Goal: Find specific page/section: Find specific page/section

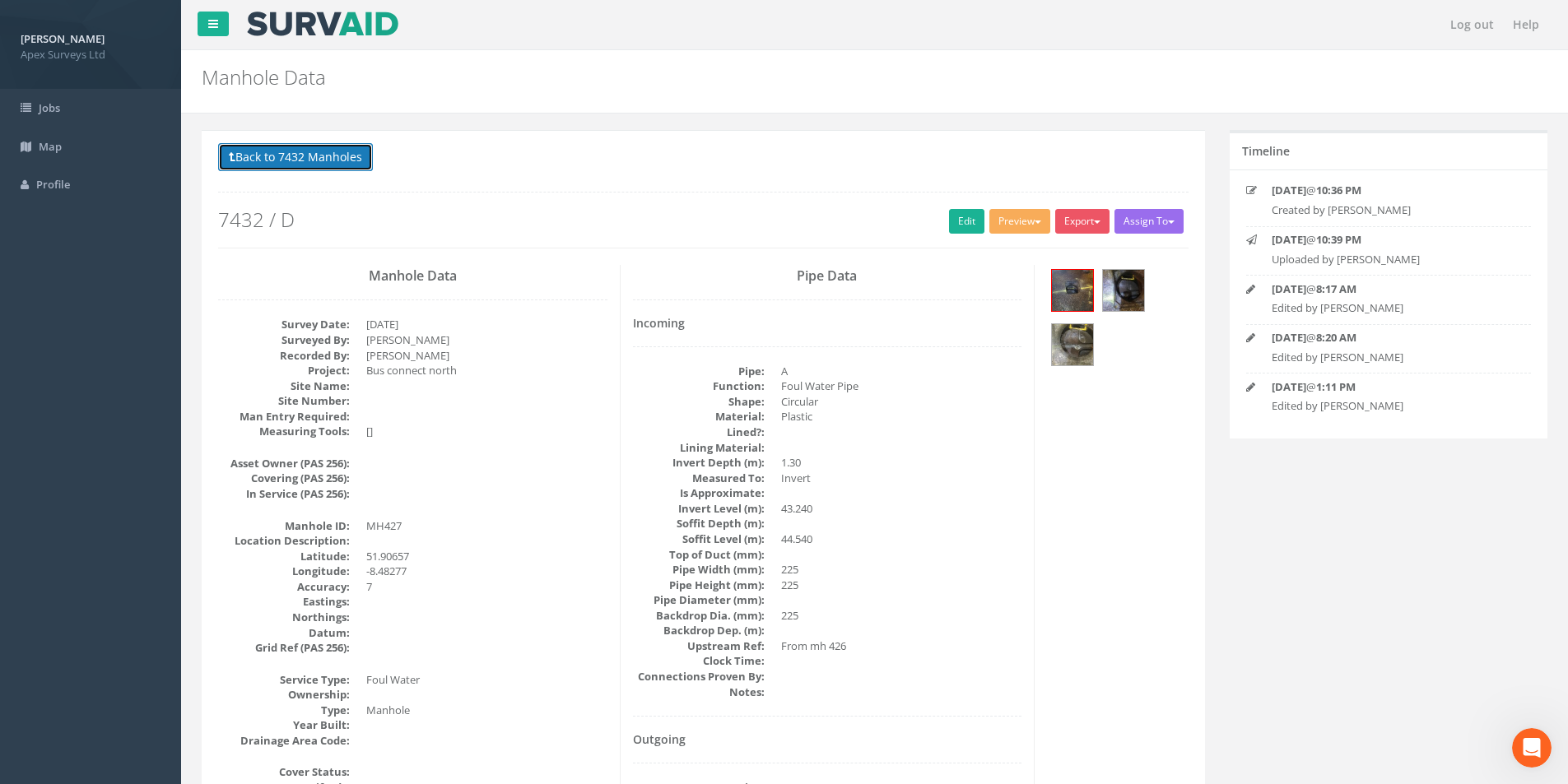
click at [291, 160] on button "Back to 7432 Manholes" at bounding box center [296, 157] width 155 height 28
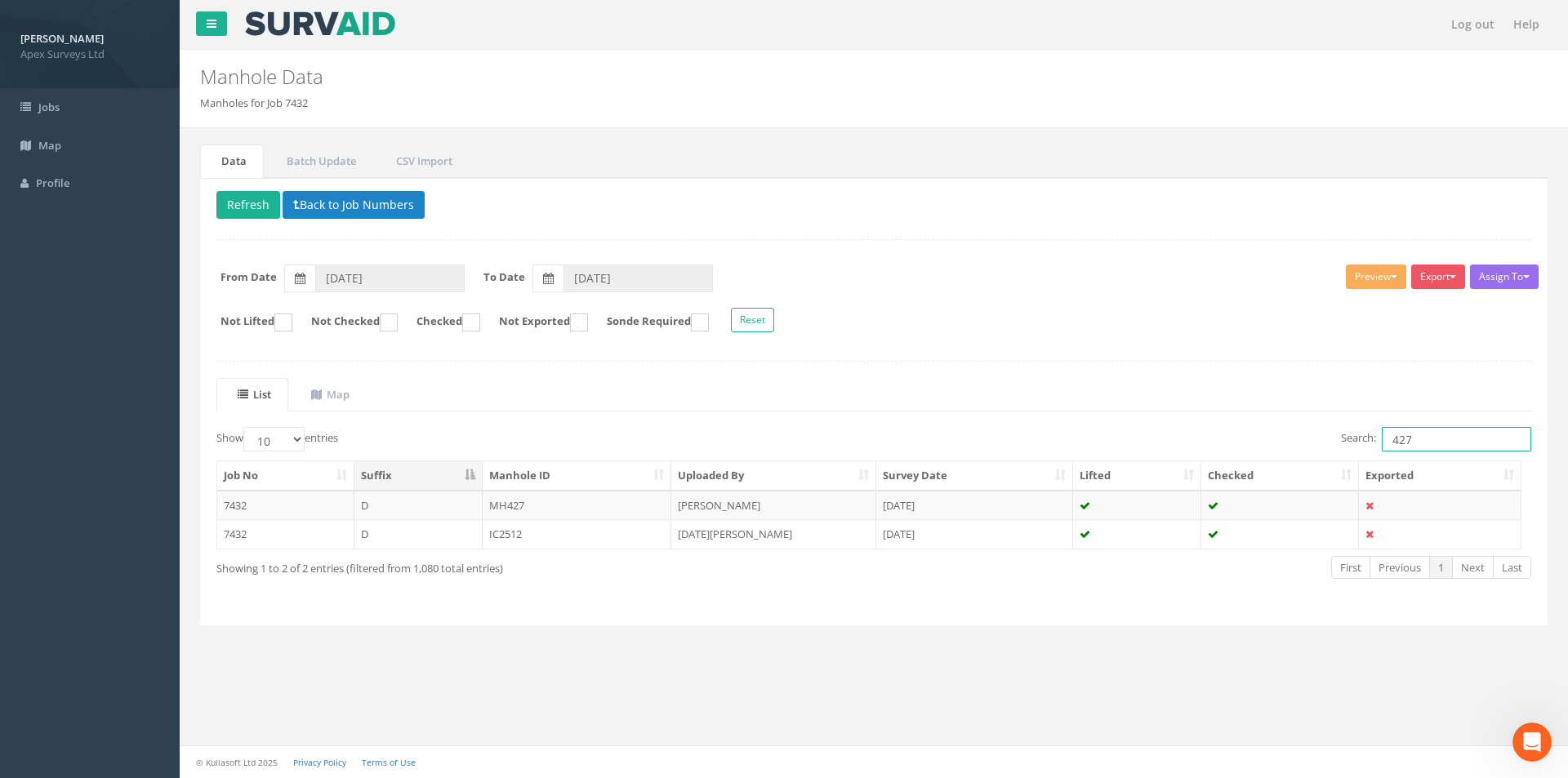
drag, startPoint x: 1449, startPoint y: 434, endPoint x: 1390, endPoint y: 414, distance: 62.3
click at [1382, 441] on input "427" at bounding box center [1457, 439] width 150 height 24
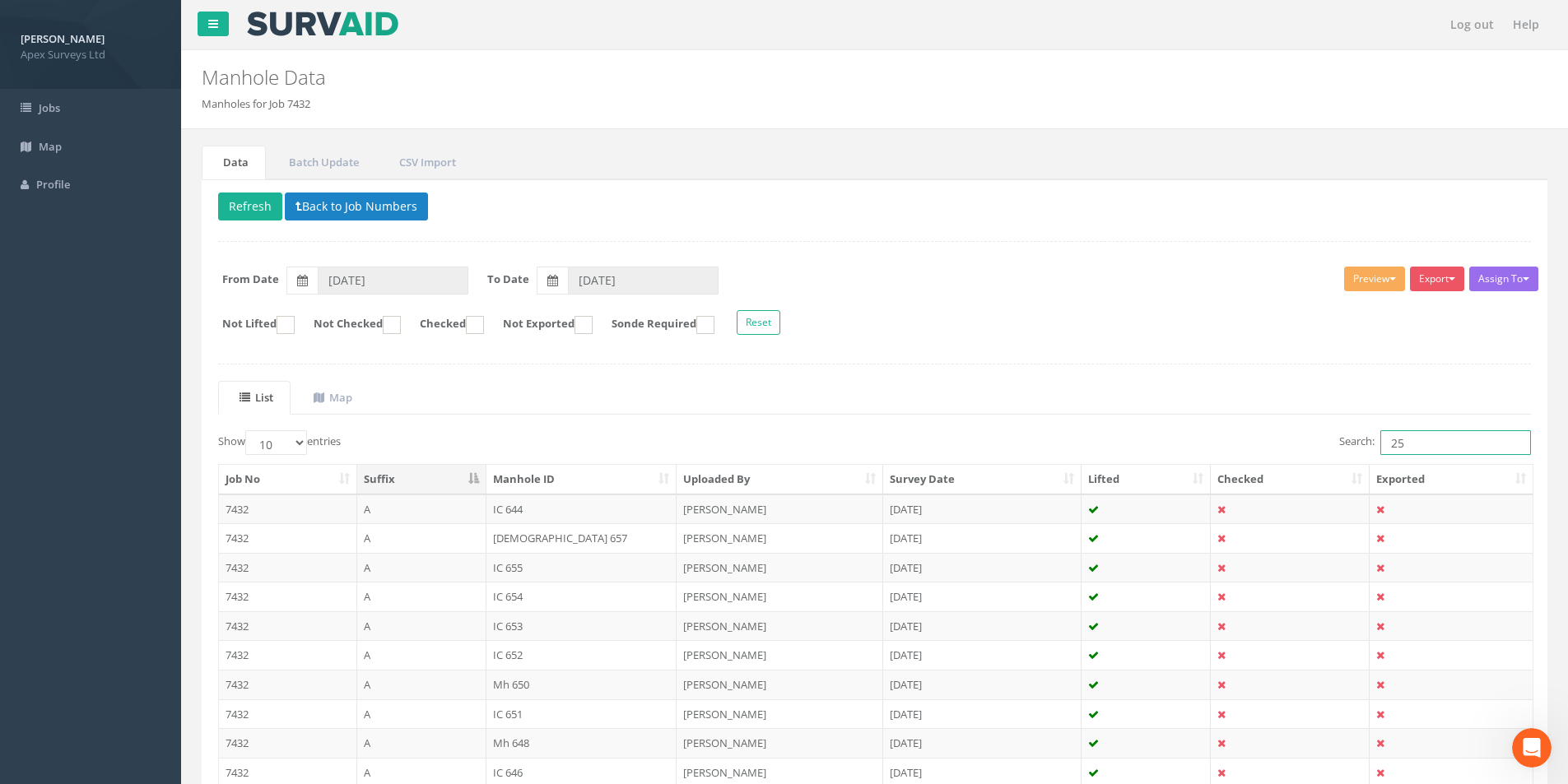
click at [1411, 443] on input "25" at bounding box center [1455, 442] width 151 height 24
click at [1404, 443] on input "25" at bounding box center [1455, 442] width 151 height 24
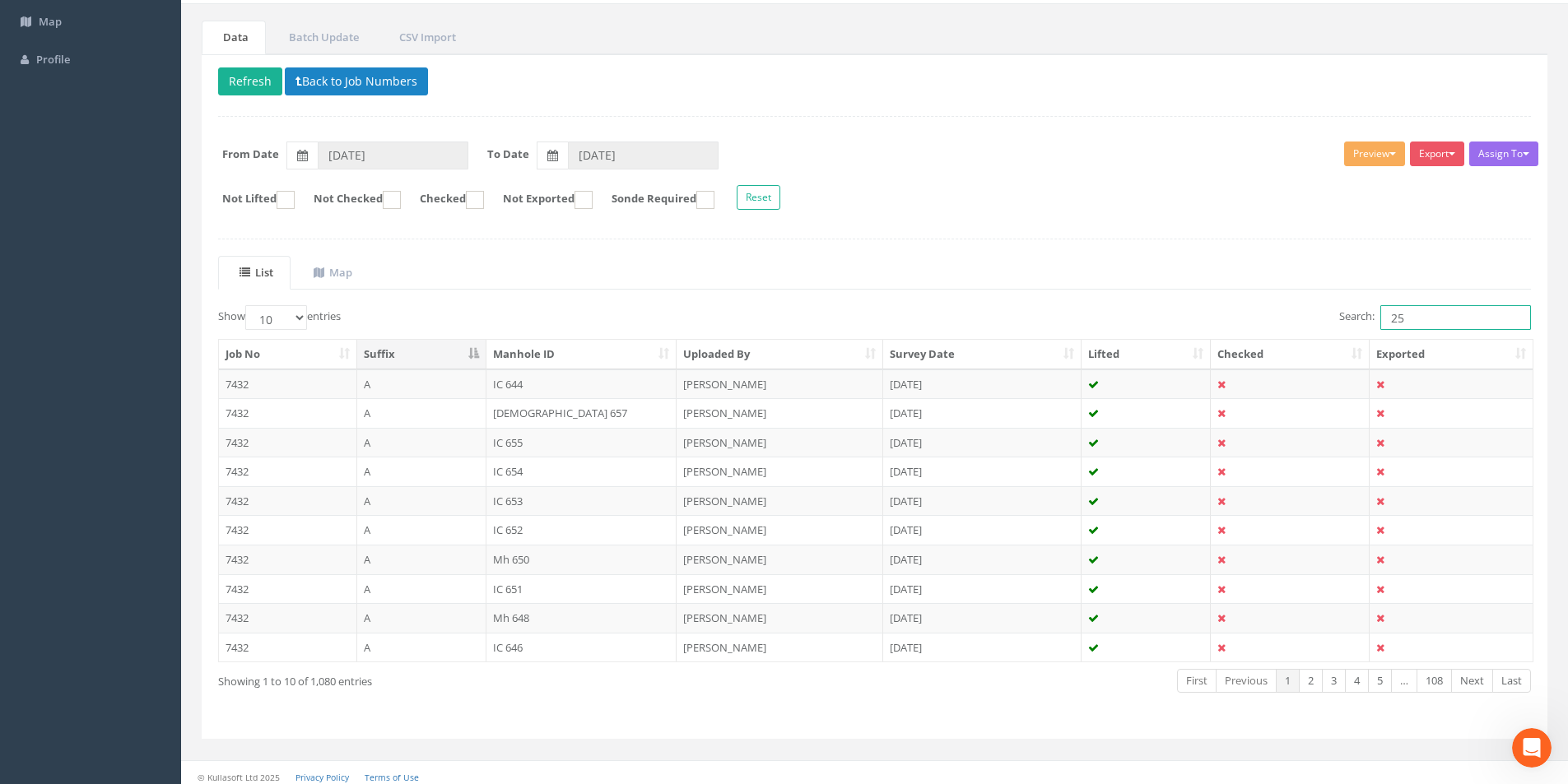
scroll to position [133, 0]
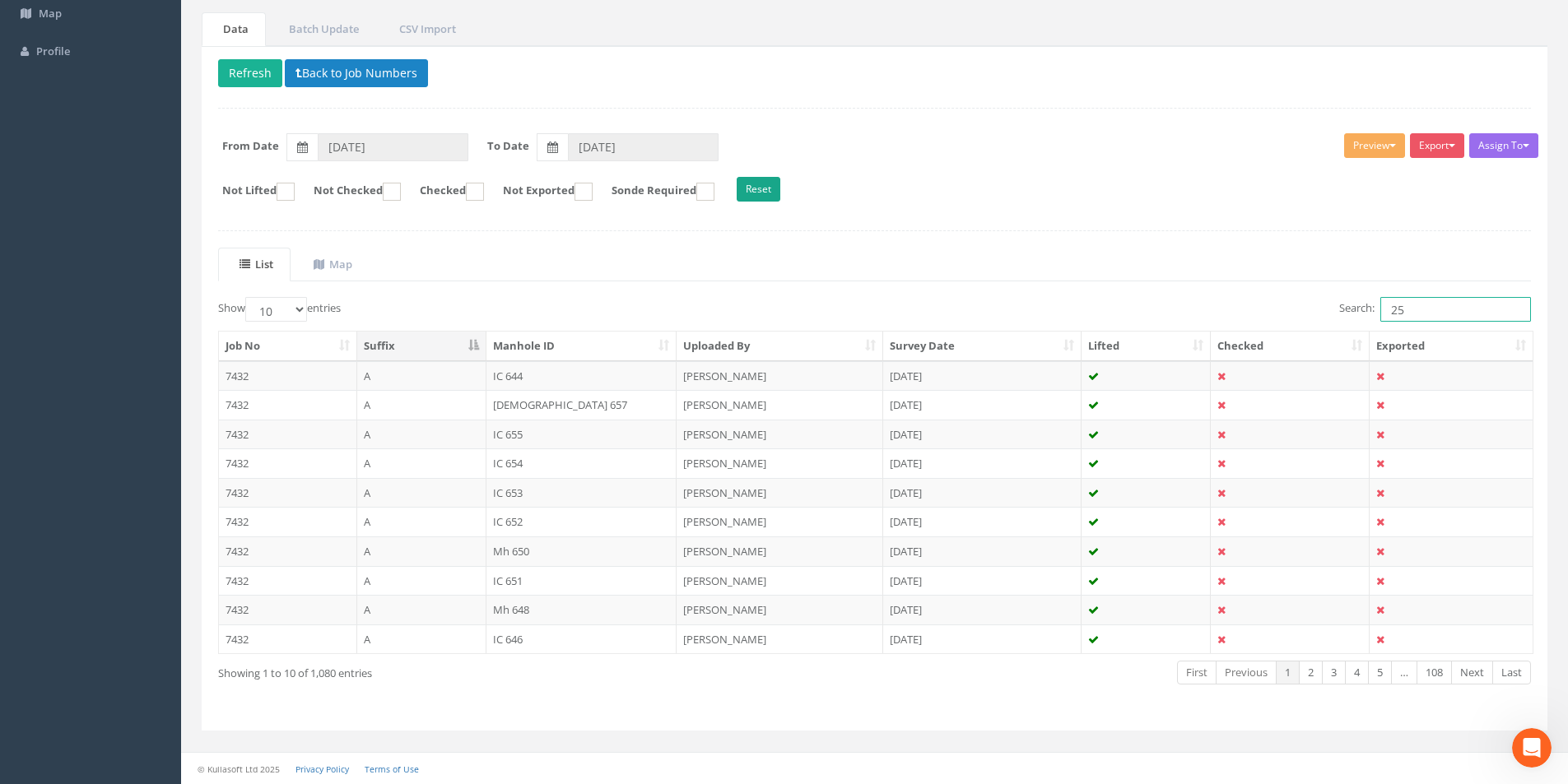
type input "25"
click at [781, 194] on button "Reset" at bounding box center [759, 189] width 44 height 24
click at [298, 147] on icon at bounding box center [302, 147] width 11 height 12
click at [317, 147] on input "[DATE]" at bounding box center [392, 147] width 151 height 28
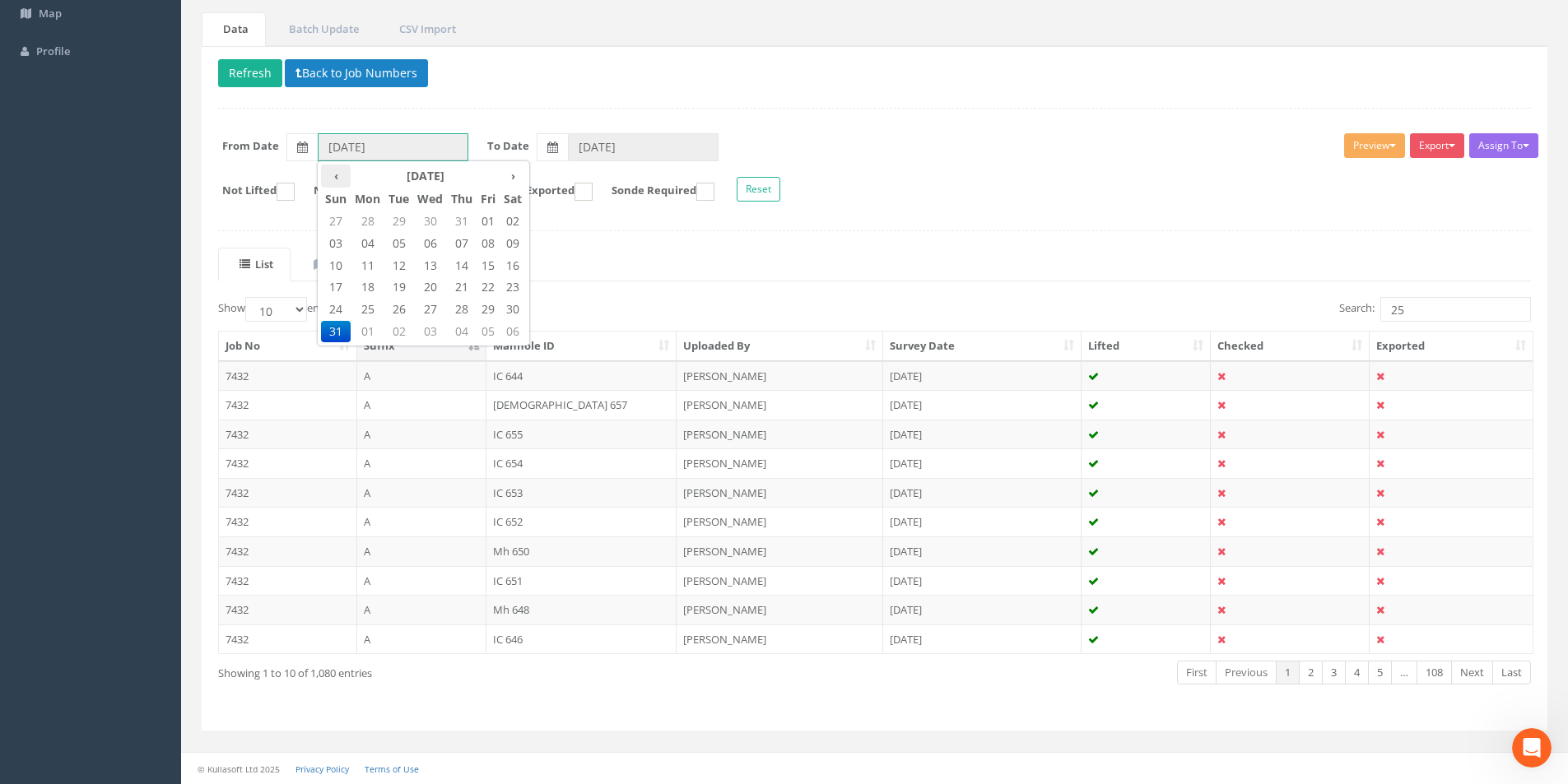
click at [338, 176] on th "‹" at bounding box center [335, 175] width 29 height 23
click at [336, 176] on th "‹" at bounding box center [335, 175] width 29 height 23
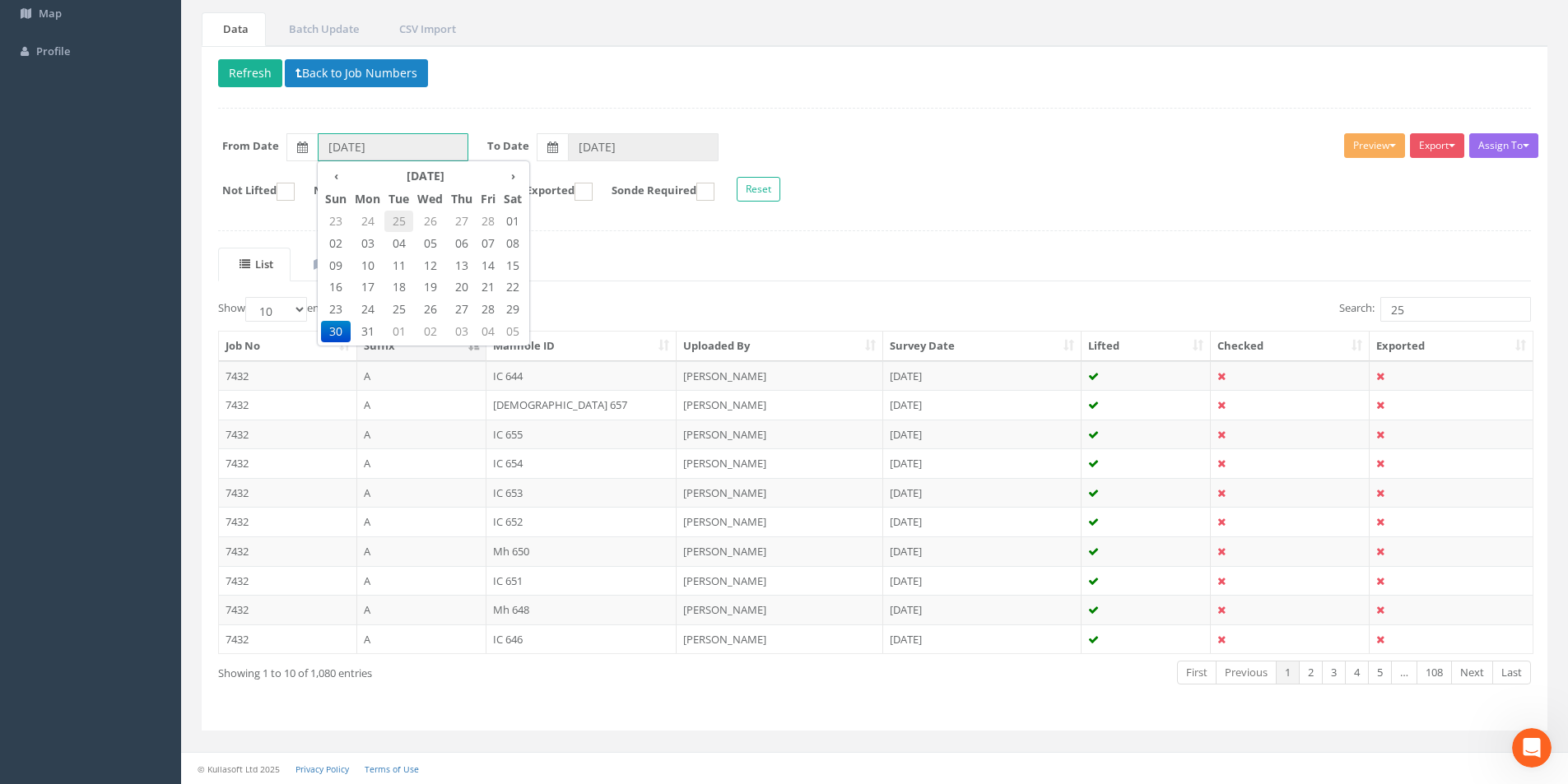
click at [400, 221] on span "25" at bounding box center [398, 221] width 29 height 21
type input "[DATE]"
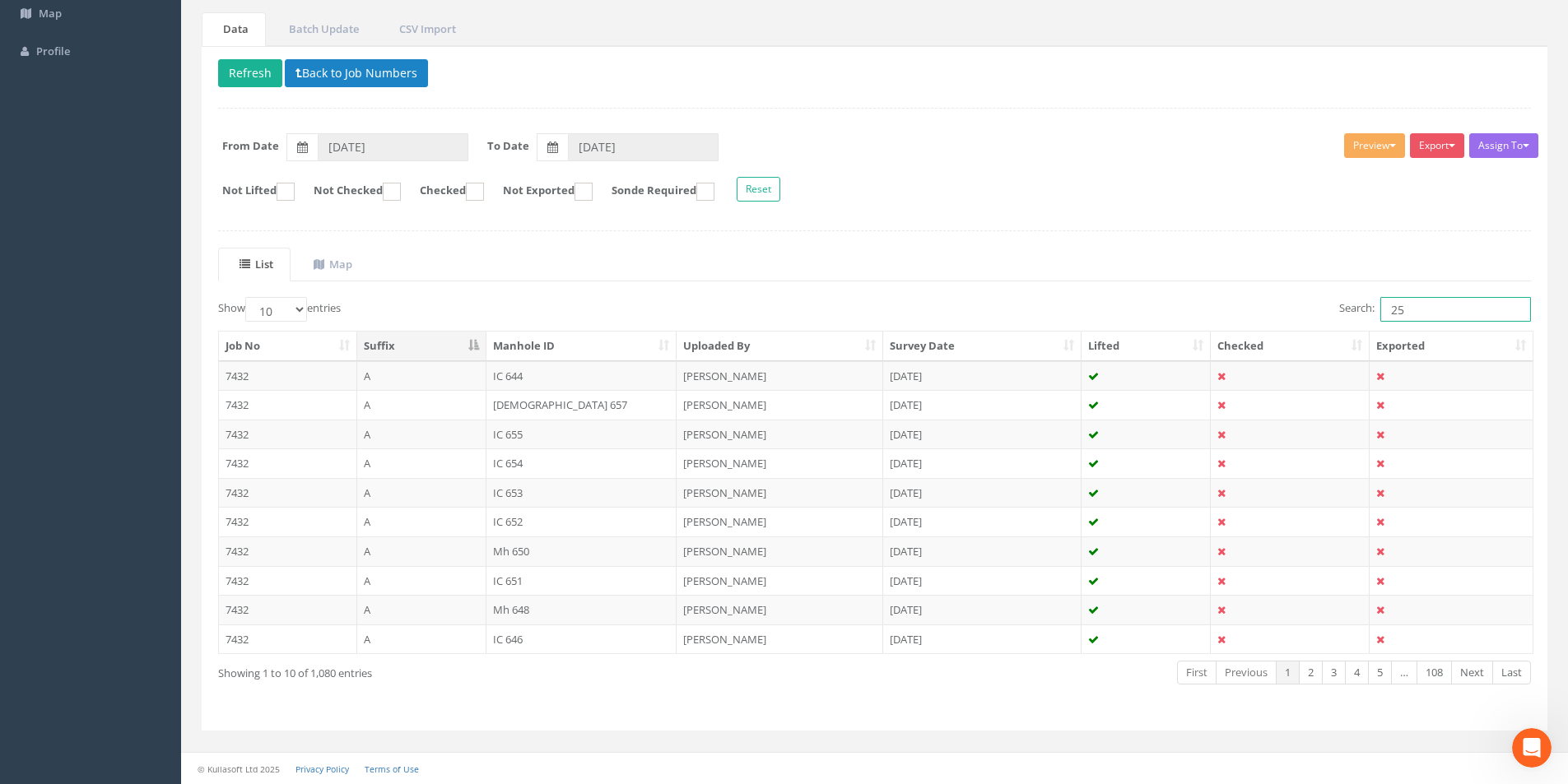
click at [1419, 311] on input "25" at bounding box center [1455, 309] width 151 height 24
type input "2"
type input "25"
click at [295, 302] on select "10 25 50 100" at bounding box center [275, 309] width 61 height 24
select select "50"
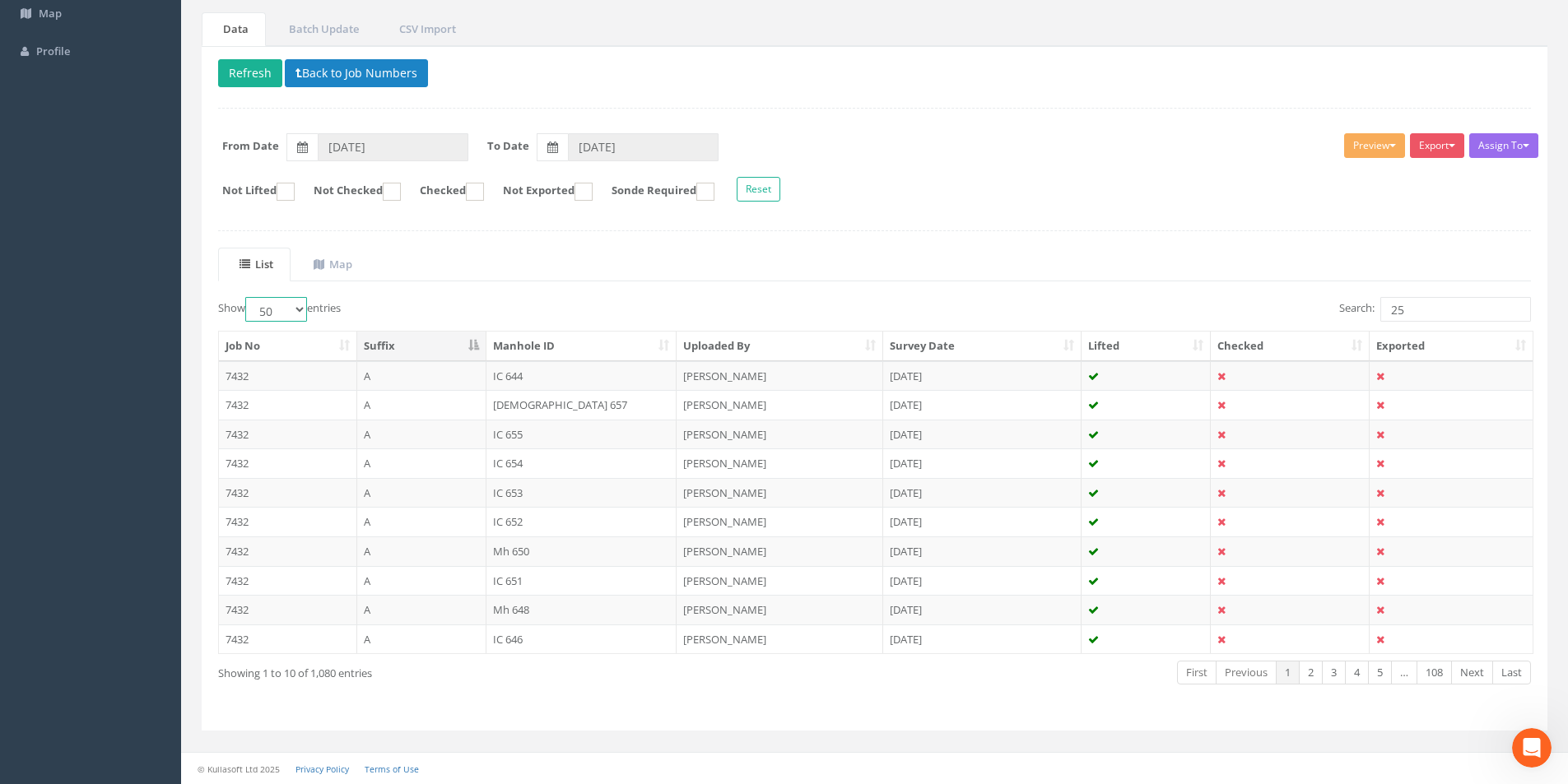
click at [248, 297] on select "10 25 50 100" at bounding box center [275, 309] width 61 height 24
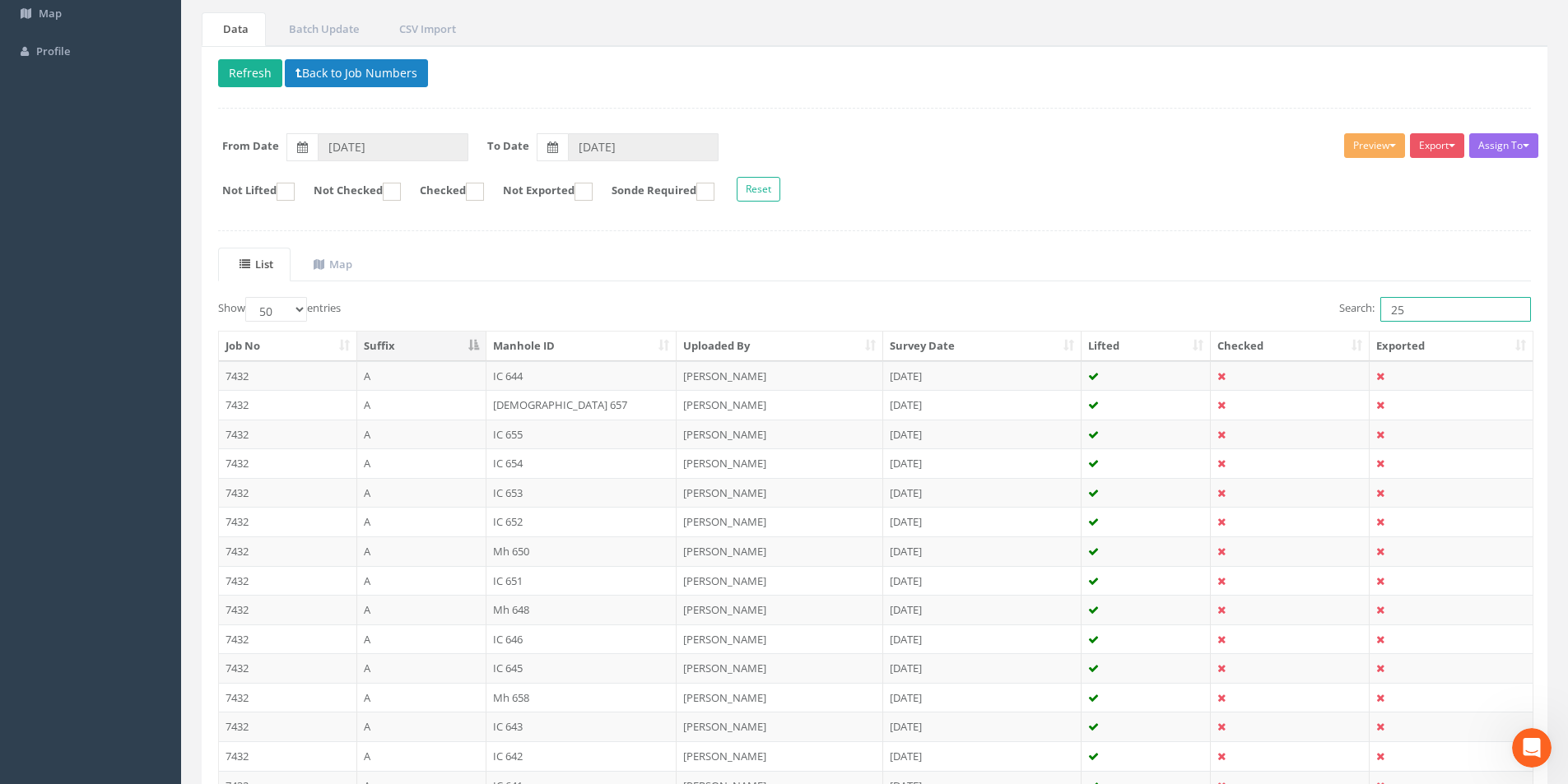
click at [1433, 311] on input "25" at bounding box center [1455, 309] width 151 height 24
type input "2"
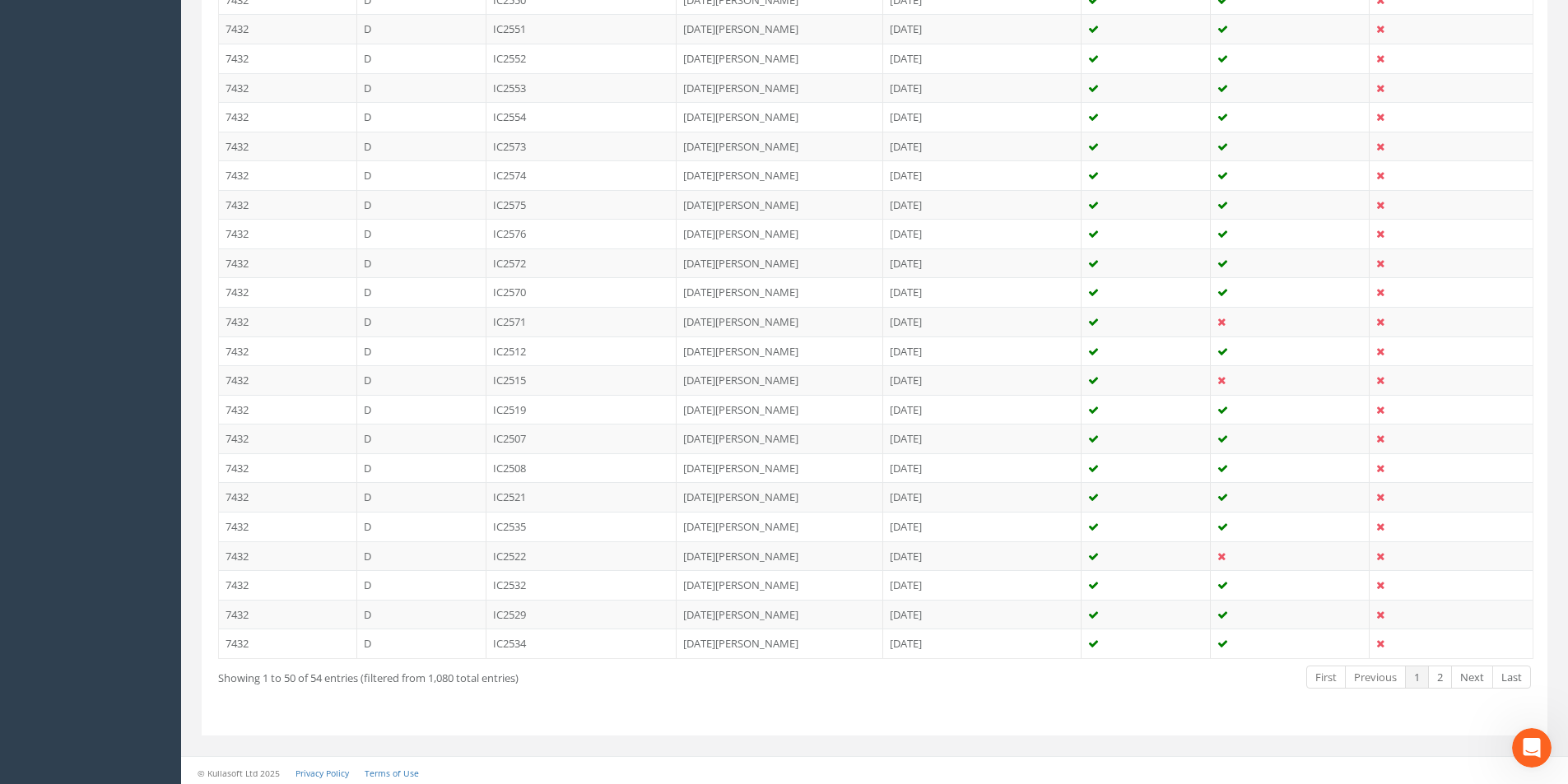
scroll to position [1304, 0]
click at [1445, 676] on link "2" at bounding box center [1440, 673] width 24 height 24
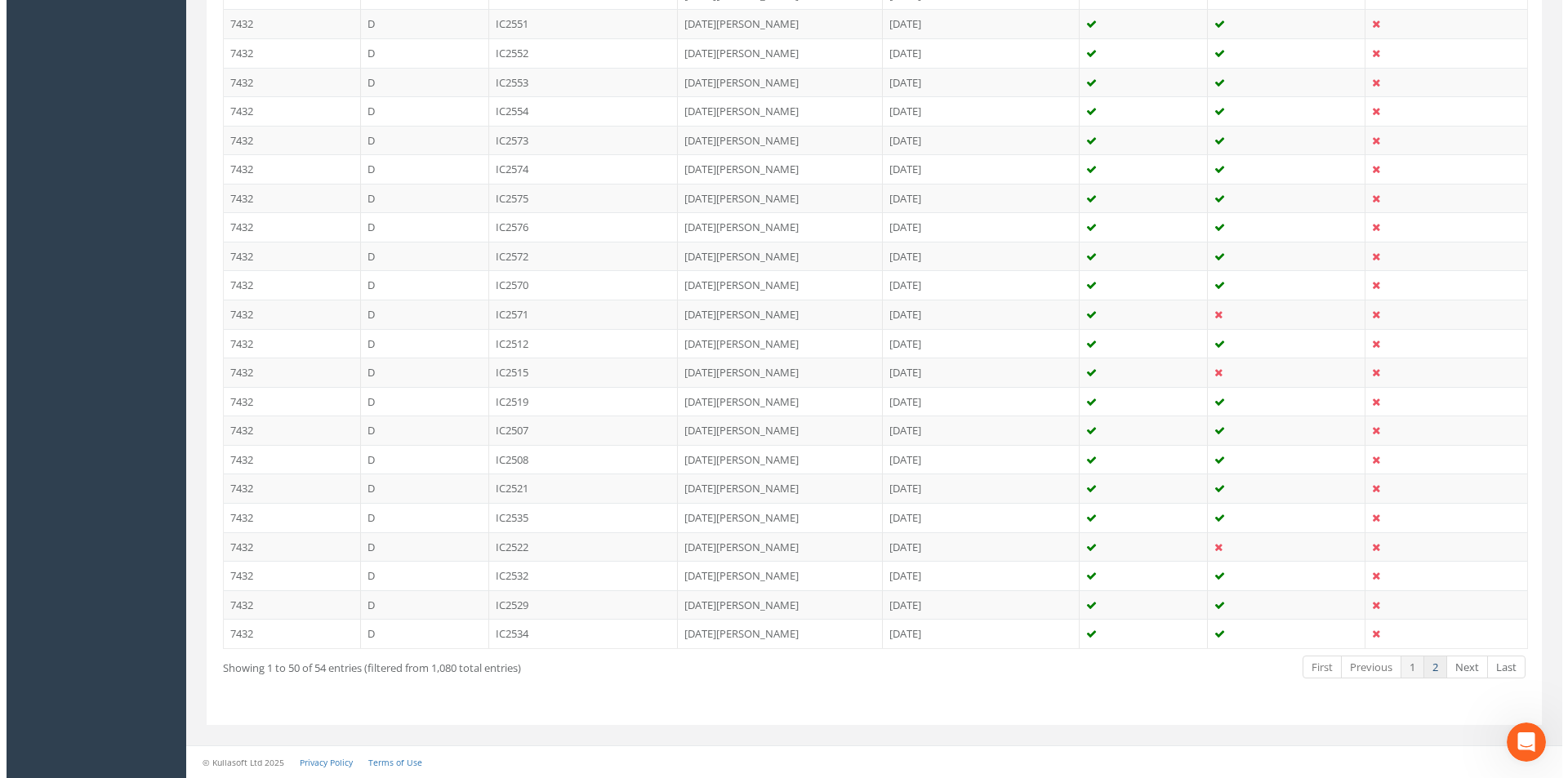
scroll to position [0, 0]
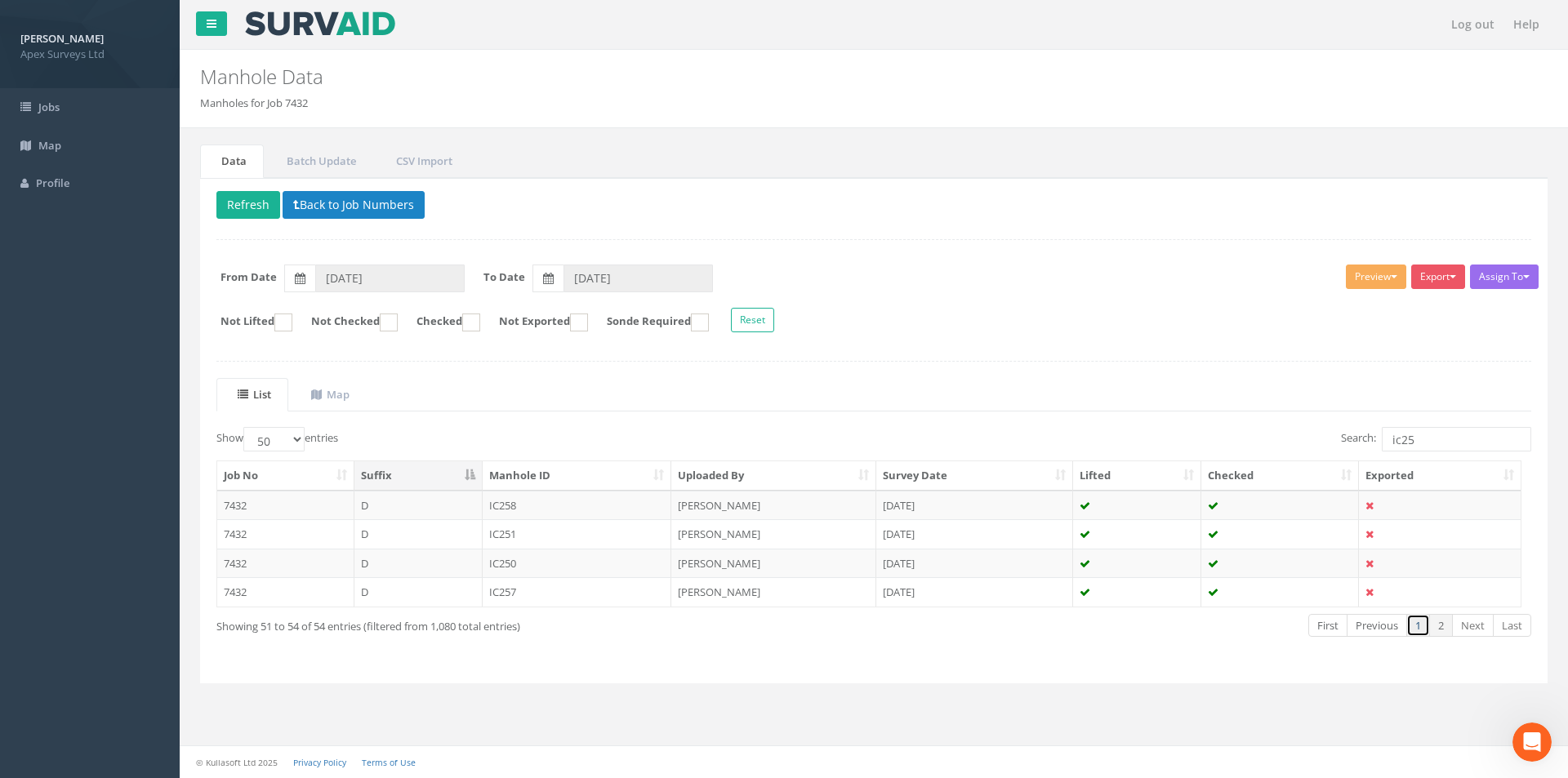
click at [1423, 634] on link "1" at bounding box center [1418, 626] width 23 height 23
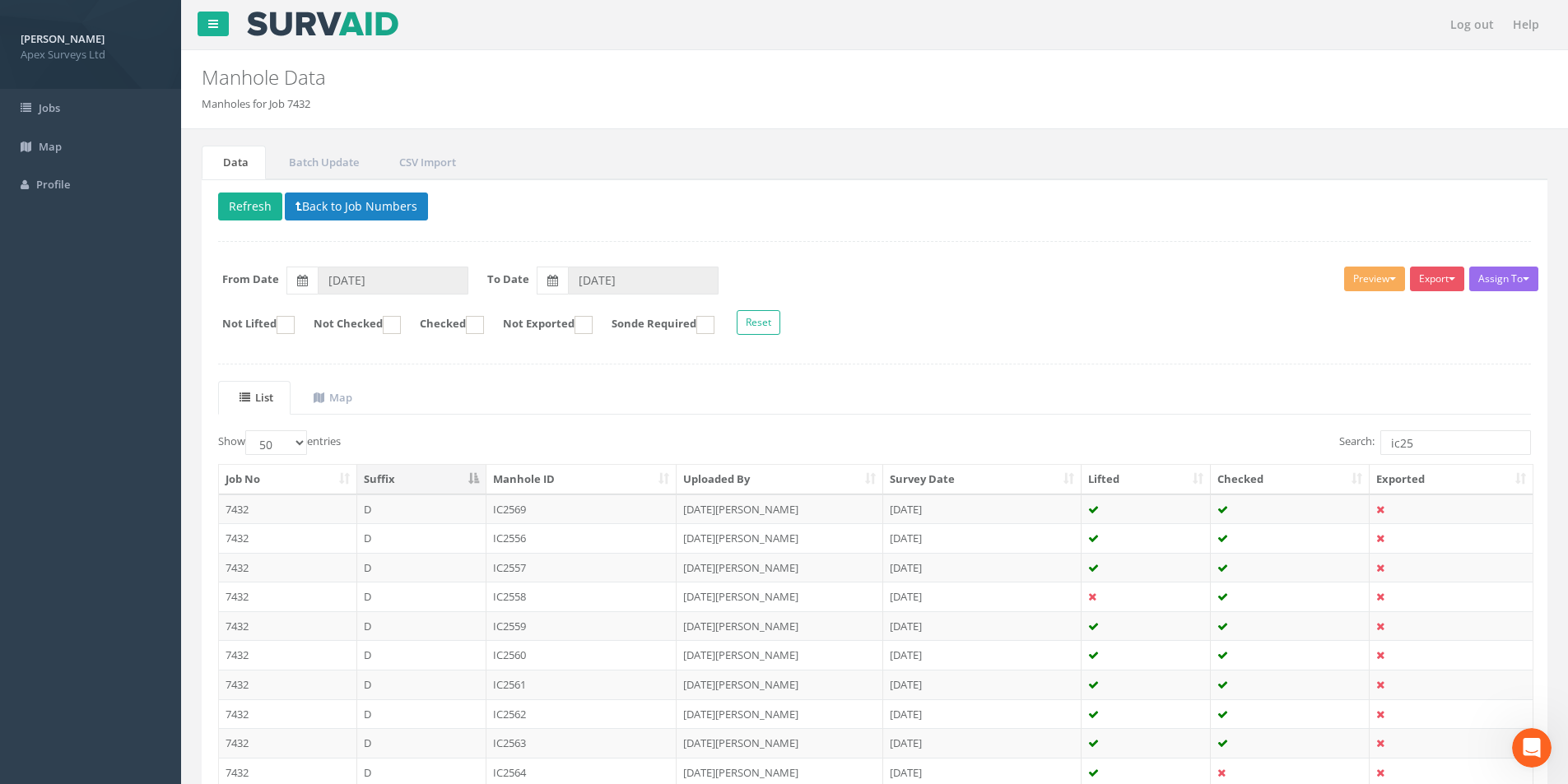
click at [662, 478] on th "Manhole ID" at bounding box center [582, 479] width 191 height 29
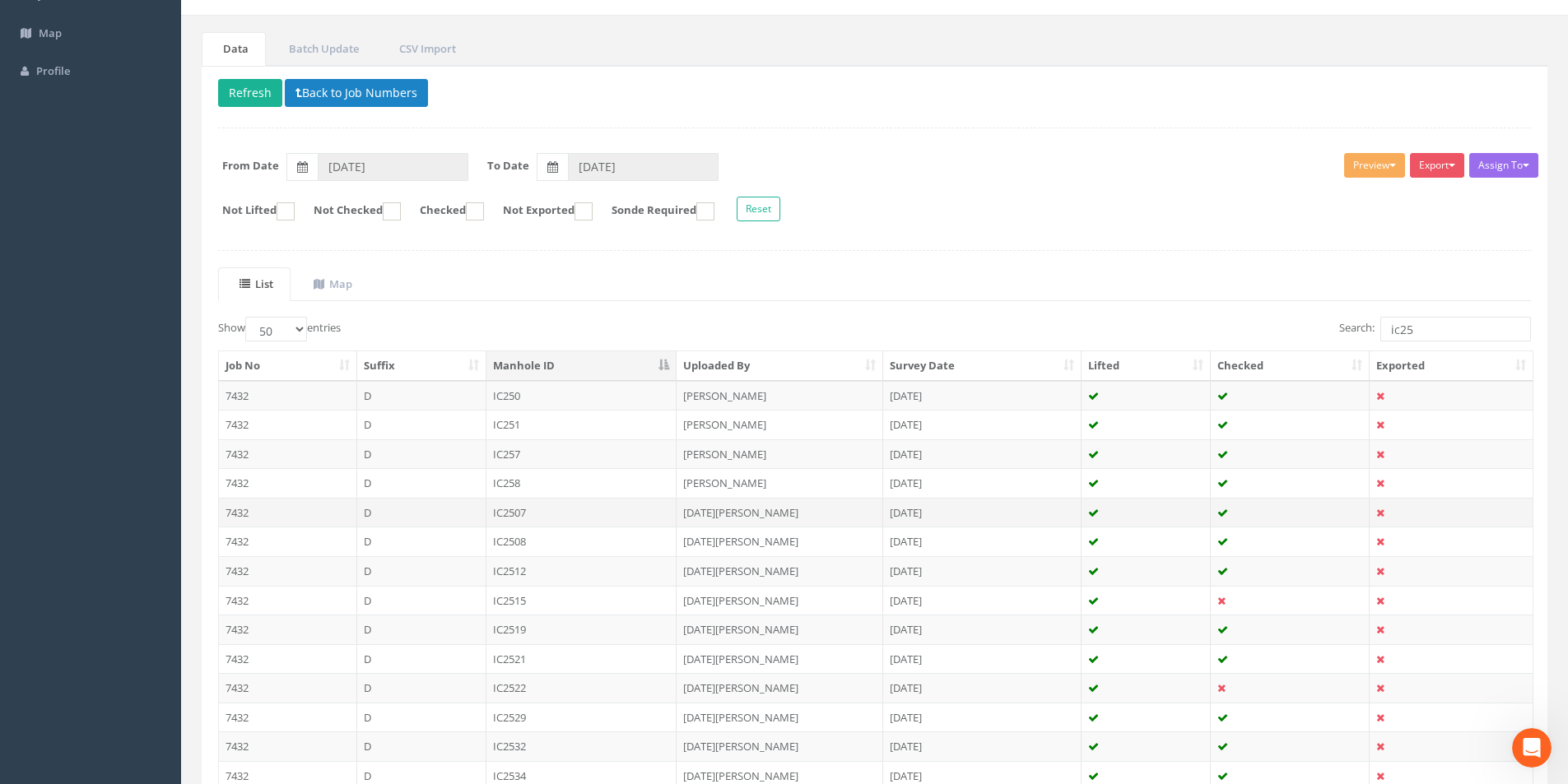
scroll to position [247, 0]
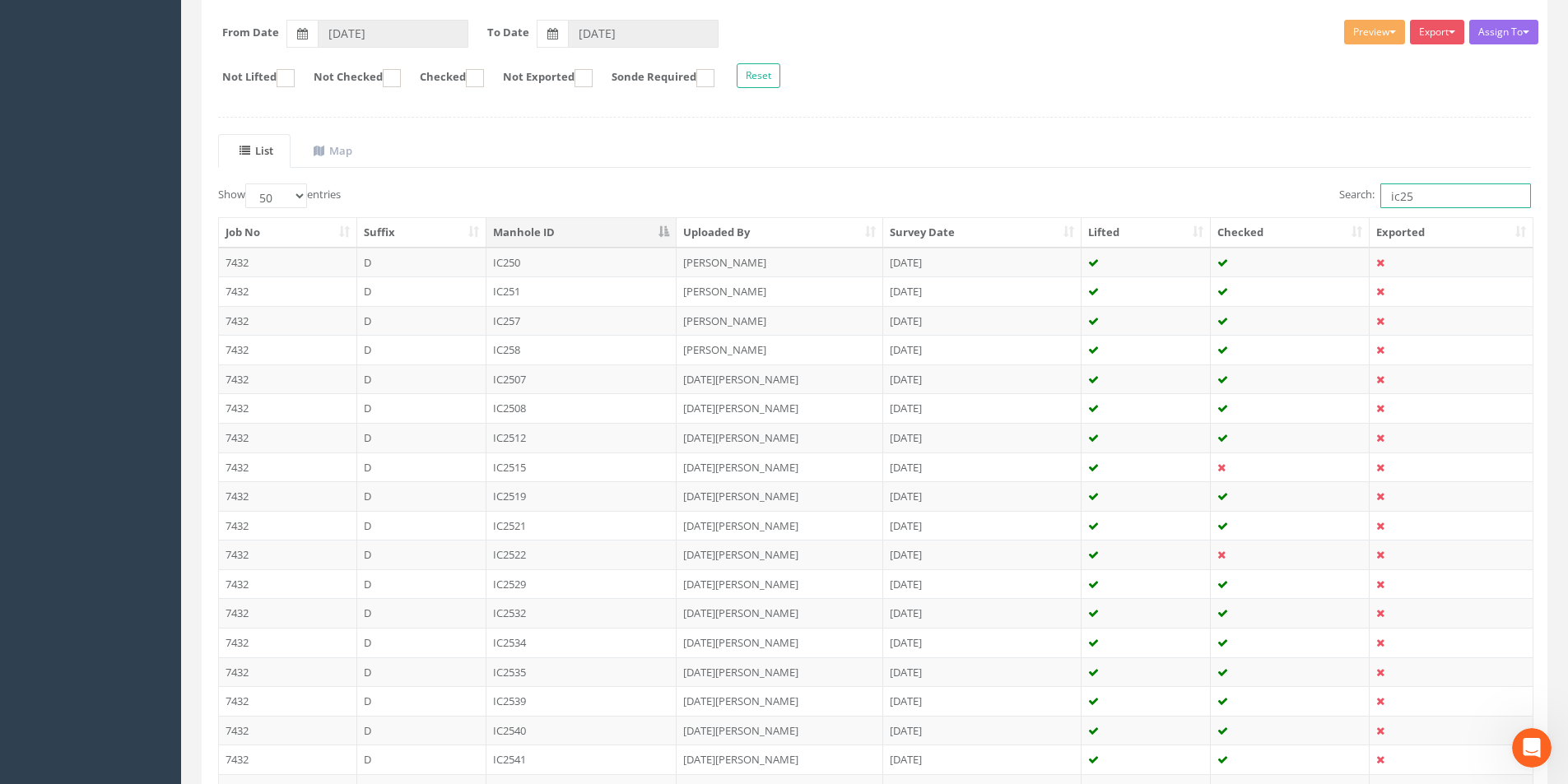
click at [1425, 198] on input "ic25" at bounding box center [1455, 195] width 151 height 24
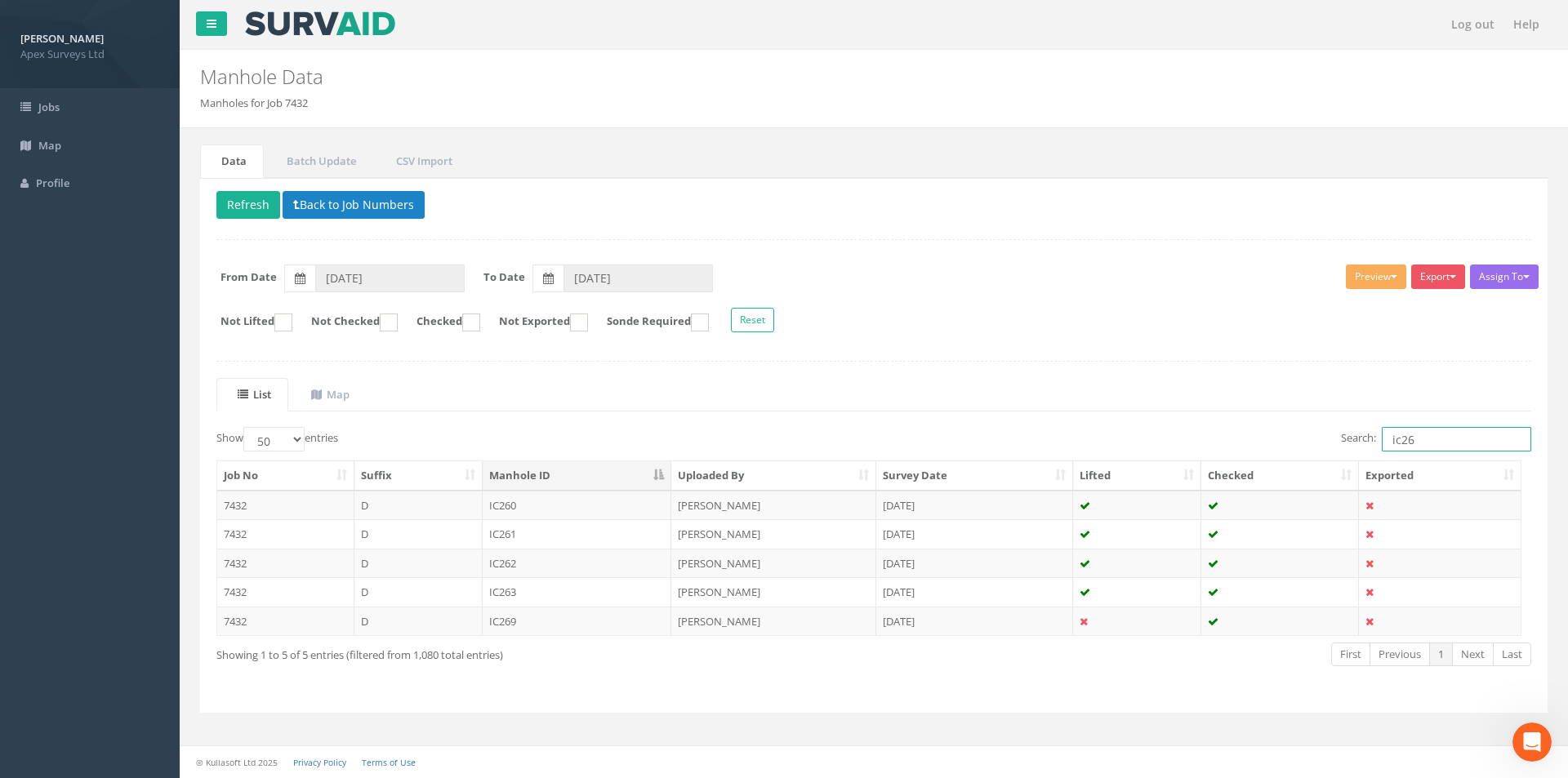
drag, startPoint x: 1397, startPoint y: 442, endPoint x: 1386, endPoint y: 445, distance: 11.4
click at [1386, 445] on input "ic26" at bounding box center [1457, 439] width 150 height 24
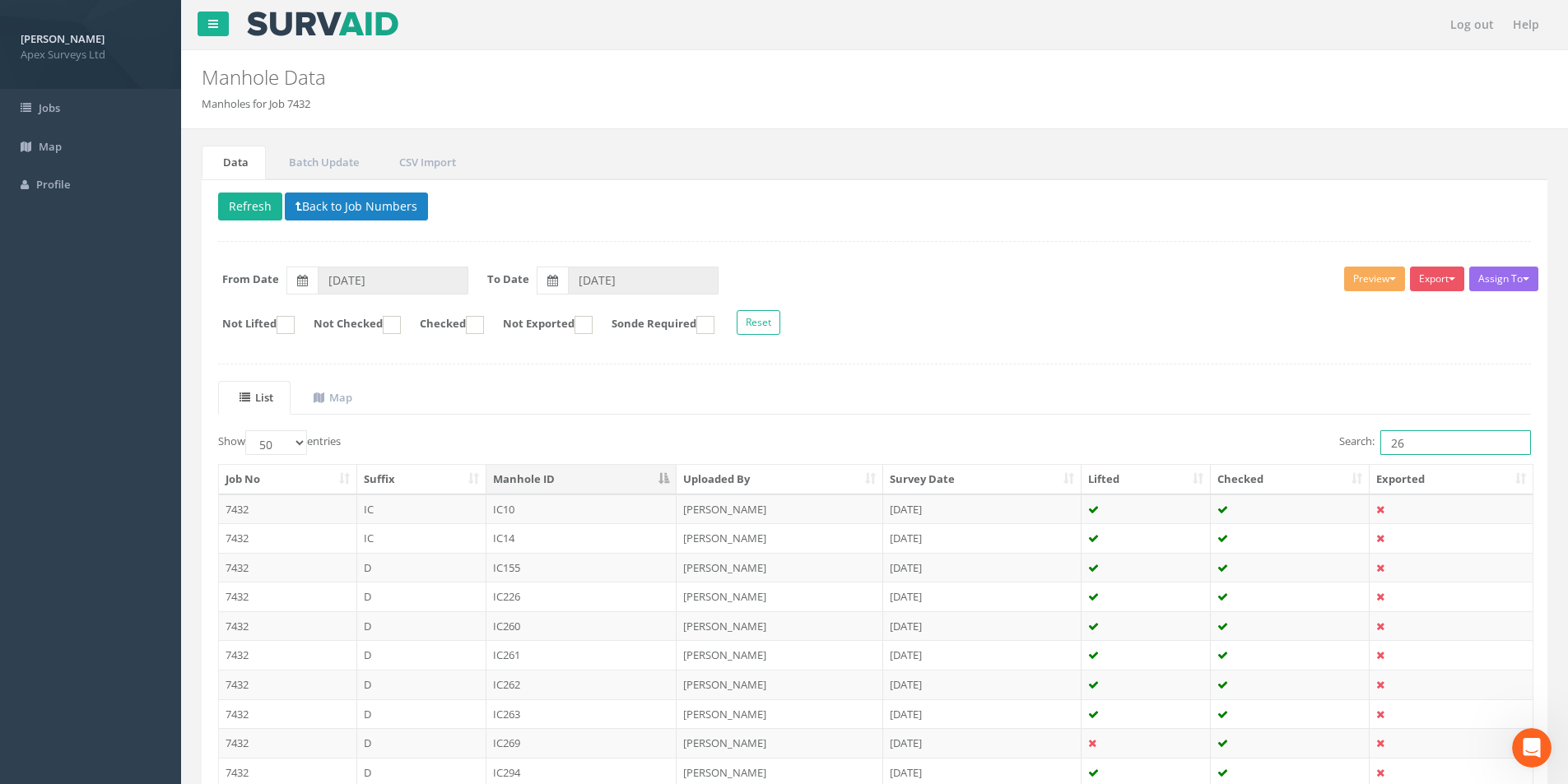
type input "26"
